Goal: Task Accomplishment & Management: Complete application form

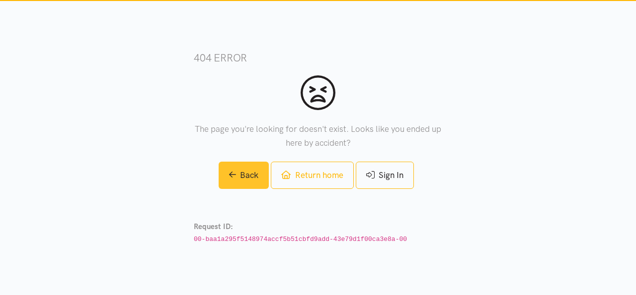
click at [233, 174] on link "Back" at bounding box center [243, 175] width 51 height 27
click at [233, 175] on link "Back" at bounding box center [243, 175] width 51 height 27
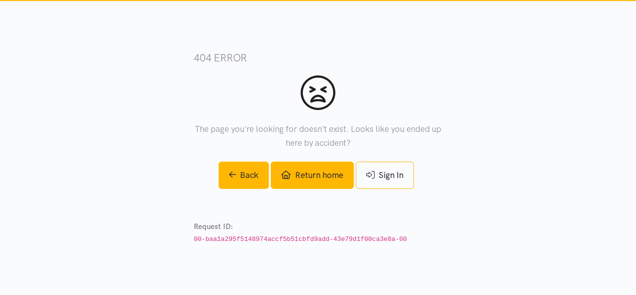
click at [299, 185] on link "Return home" at bounding box center [312, 175] width 82 height 27
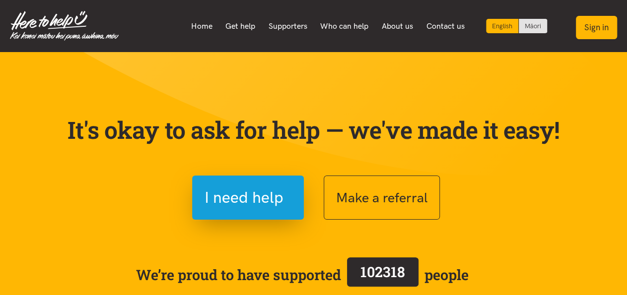
click at [594, 27] on button "Sign in" at bounding box center [596, 27] width 41 height 23
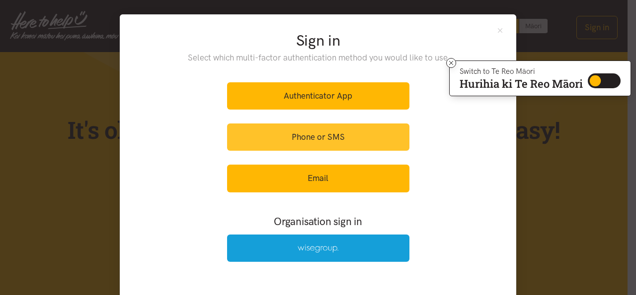
click at [306, 135] on link "Phone or SMS" at bounding box center [318, 137] width 182 height 27
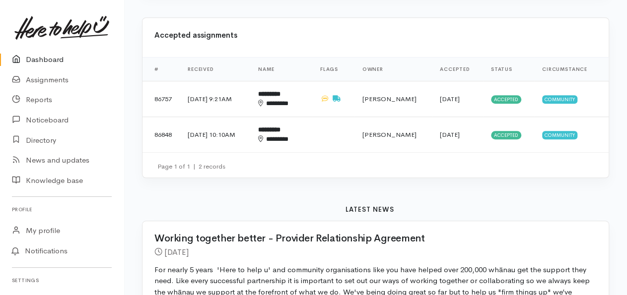
scroll to position [362, 0]
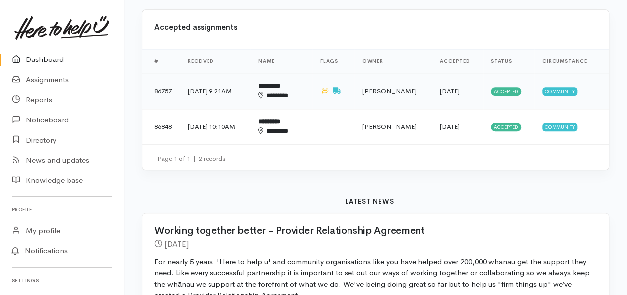
click at [503, 90] on span "Accepted" at bounding box center [506, 91] width 30 height 8
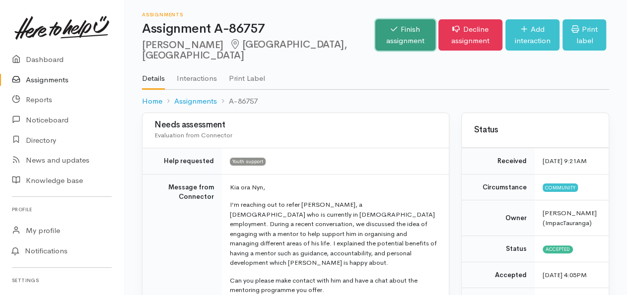
click at [375, 37] on link "Finish assignment" at bounding box center [405, 34] width 60 height 31
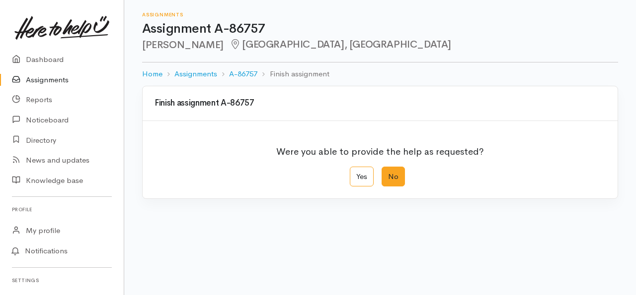
click at [397, 177] on label "No" at bounding box center [392, 177] width 23 height 20
click at [388, 173] on input "No" at bounding box center [384, 170] width 6 height 6
radio input "true"
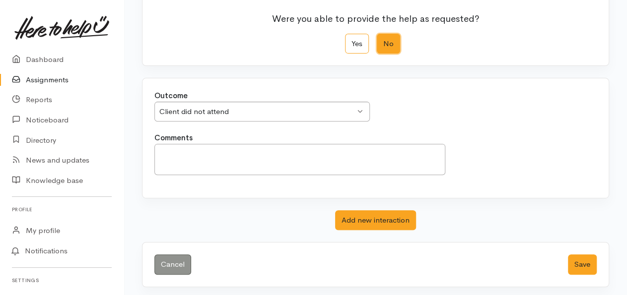
scroll to position [134, 0]
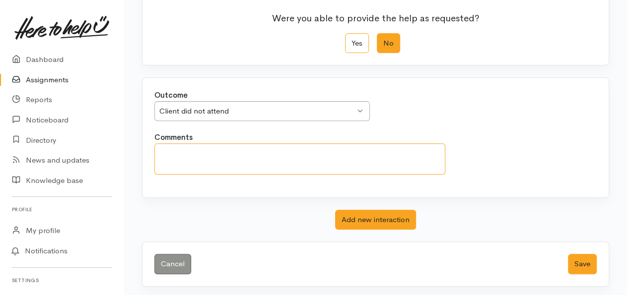
click at [172, 153] on textarea "Comments" at bounding box center [299, 159] width 291 height 31
type textarea "no engagement after multiple attempts to connect."
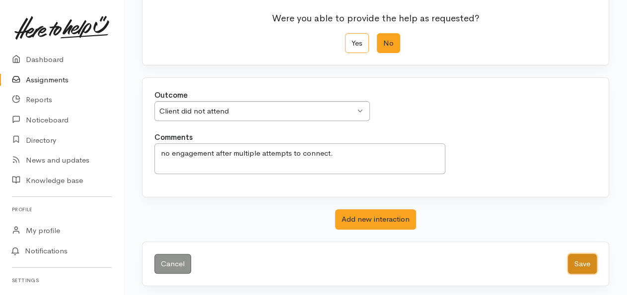
click at [582, 261] on button "Save" at bounding box center [582, 264] width 29 height 20
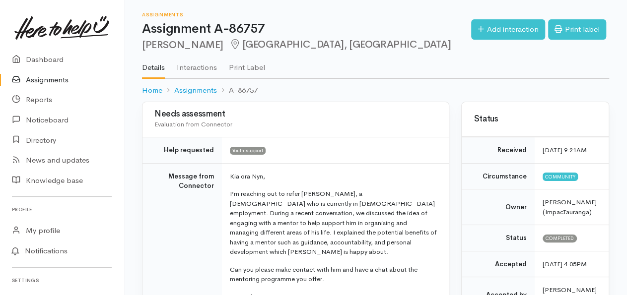
click at [41, 79] on link "Assignments" at bounding box center [62, 80] width 124 height 20
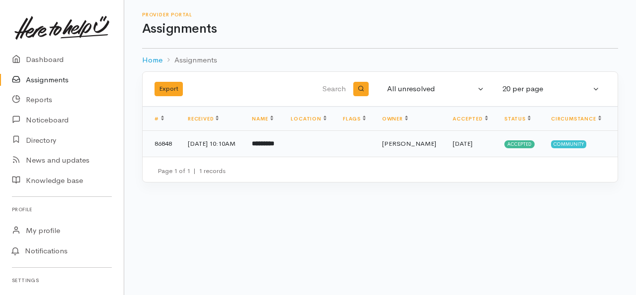
click at [513, 148] on span "Accepted" at bounding box center [519, 145] width 30 height 8
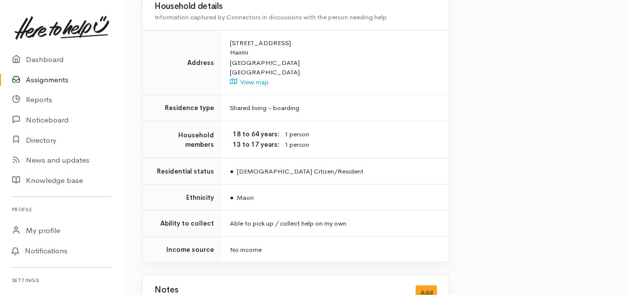
scroll to position [921, 0]
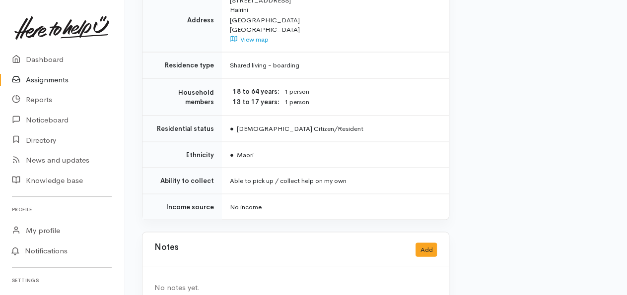
click at [185, 240] on div "Notes Add" at bounding box center [295, 250] width 283 height 20
click at [168, 243] on h3 "Notes" at bounding box center [166, 250] width 24 height 14
click at [192, 240] on div "Notes Add" at bounding box center [295, 250] width 283 height 20
click at [173, 282] on div "No notes yet." at bounding box center [295, 287] width 283 height 11
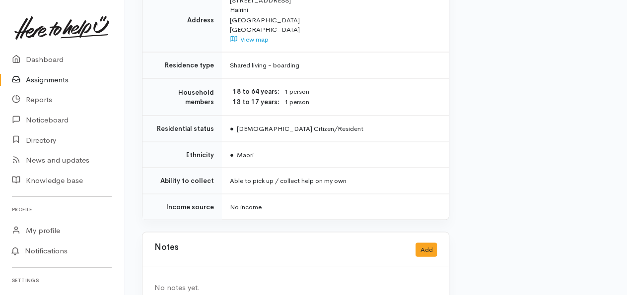
click at [201, 240] on div "Notes Add" at bounding box center [295, 250] width 283 height 20
click at [192, 240] on div "Notes Add" at bounding box center [295, 250] width 283 height 20
click at [426, 243] on button "Add" at bounding box center [426, 250] width 21 height 14
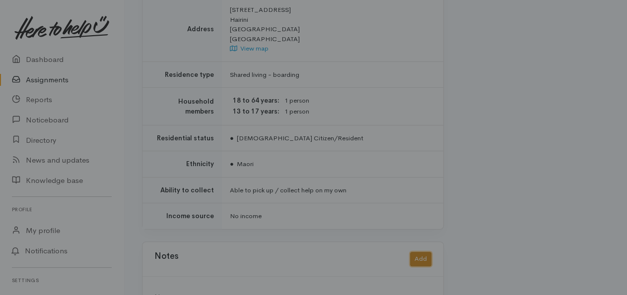
scroll to position [911, 0]
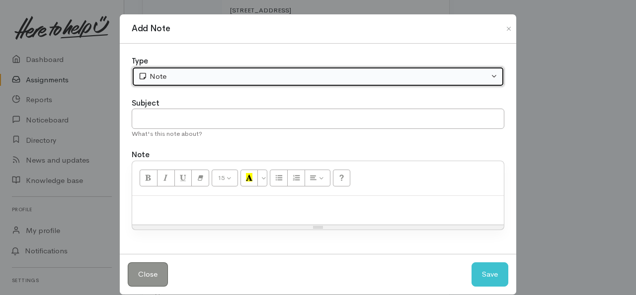
click at [173, 75] on div "Note" at bounding box center [313, 76] width 351 height 11
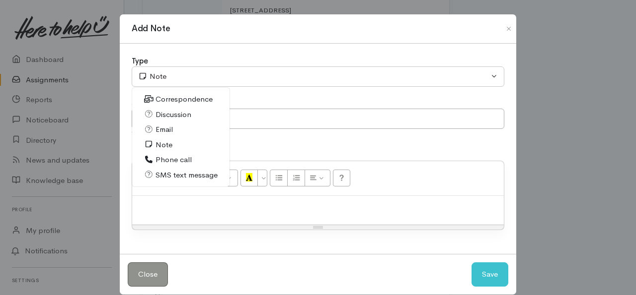
click at [178, 115] on span "Discussion" at bounding box center [173, 114] width 36 height 11
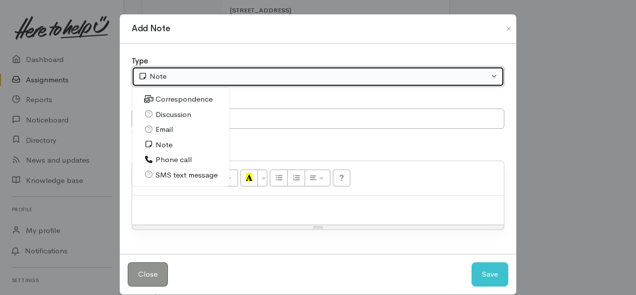
select select "4"
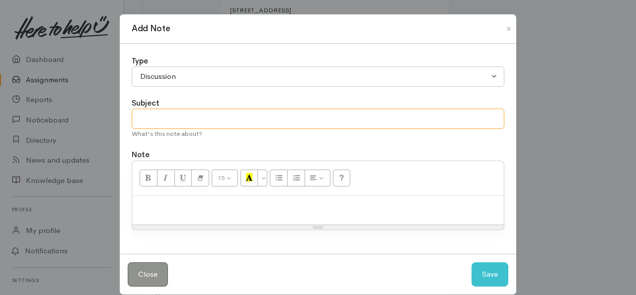
click at [144, 116] on input "text" at bounding box center [318, 119] width 372 height 20
type input "Consent and pre-assessment completed"
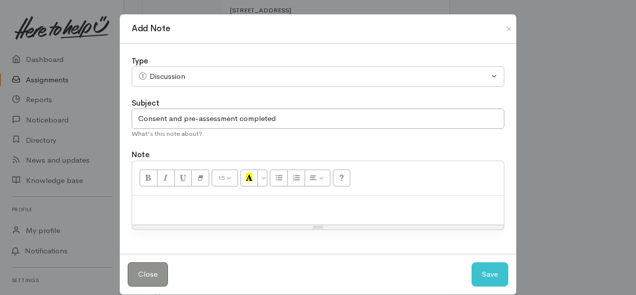
click at [146, 208] on p at bounding box center [318, 206] width 362 height 11
click at [247, 204] on p "[PERSON_NAME] is following up grief counselling and" at bounding box center [318, 206] width 362 height 11
click at [274, 207] on p "[PERSON_NAME] is following up [MEDICAL_DATA] and" at bounding box center [318, 206] width 362 height 11
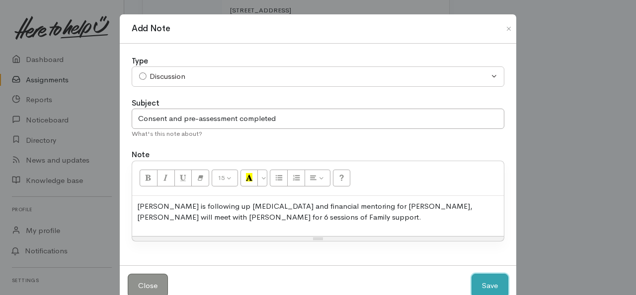
click at [489, 285] on button "Save" at bounding box center [489, 286] width 37 height 24
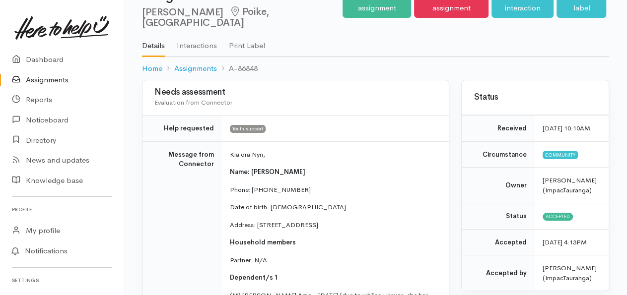
scroll to position [0, 0]
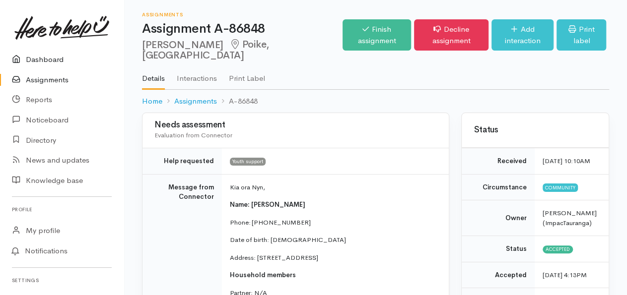
click at [42, 61] on link "Dashboard" at bounding box center [62, 60] width 124 height 20
